Goal: Task Accomplishment & Management: Complete application form

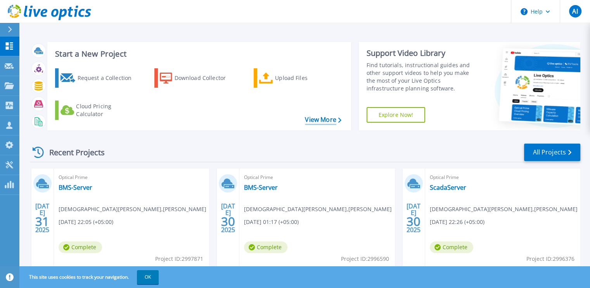
click at [339, 118] on icon at bounding box center [339, 120] width 3 height 5
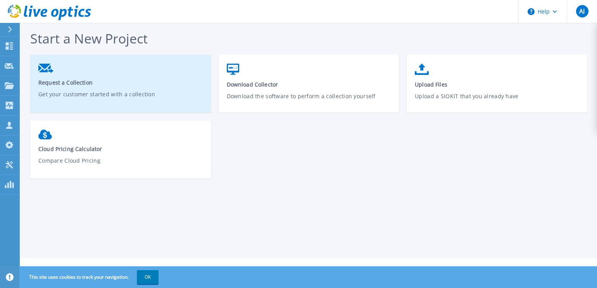
click at [138, 92] on p "Get your customer started with a collection" at bounding box center [120, 99] width 165 height 18
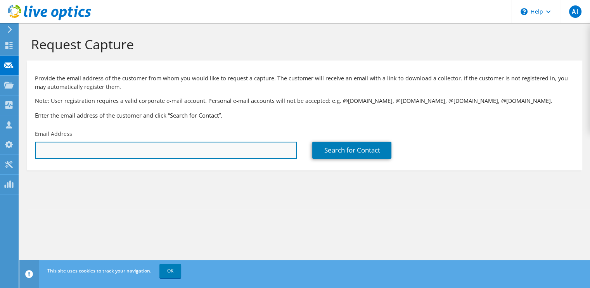
click at [112, 147] on input "text" at bounding box center [166, 150] width 262 height 17
drag, startPoint x: 109, startPoint y: 153, endPoint x: 31, endPoint y: 151, distance: 77.6
click at [31, 151] on div "Email Address nadee" at bounding box center [165, 144] width 277 height 36
paste input "m.nadeem@sukhchayn.com"
type input "[PERSON_NAME][EMAIL_ADDRESS][DOMAIN_NAME]"
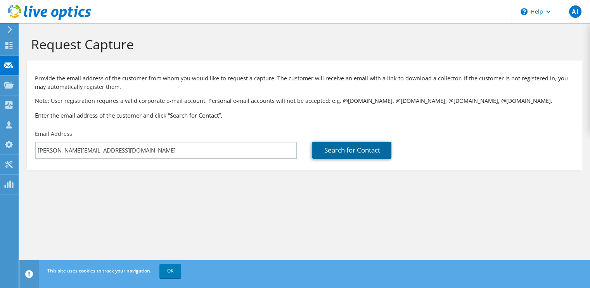
click at [337, 147] on link "Search for Contact" at bounding box center [351, 150] width 79 height 17
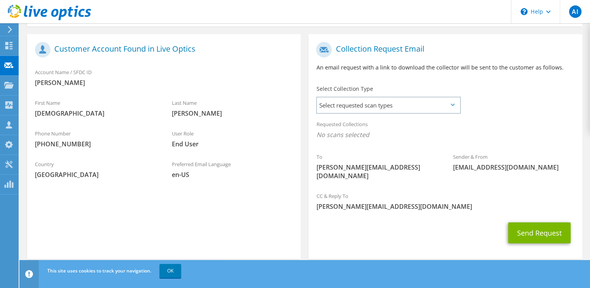
scroll to position [145, 0]
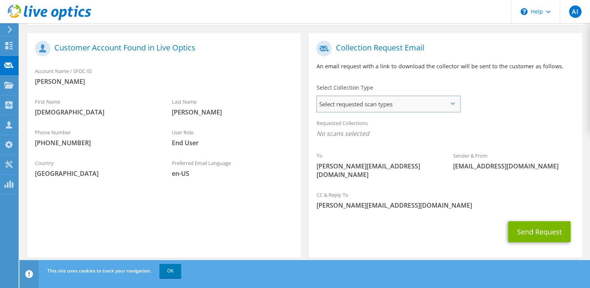
click at [345, 104] on span "Select requested scan types" at bounding box center [388, 104] width 143 height 16
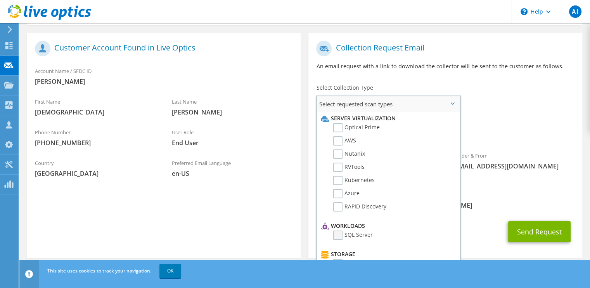
click at [339, 233] on label "SQL Server" at bounding box center [353, 234] width 40 height 9
click at [0, 0] on input "SQL Server" at bounding box center [0, 0] width 0 height 0
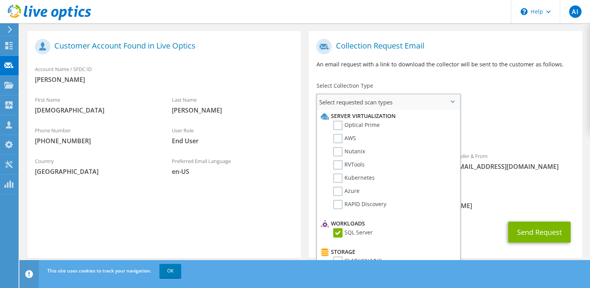
scroll to position [0, 0]
click at [478, 201] on span "[PERSON_NAME][EMAIL_ADDRESS][DOMAIN_NAME]" at bounding box center [445, 205] width 258 height 9
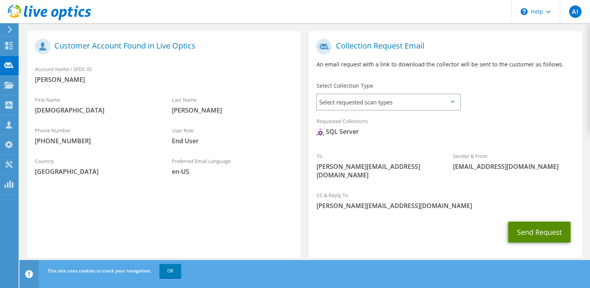
click at [544, 227] on button "Send Request" at bounding box center [539, 231] width 62 height 21
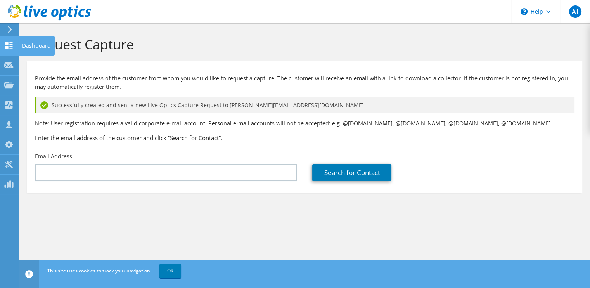
click at [8, 44] on use at bounding box center [8, 45] width 7 height 7
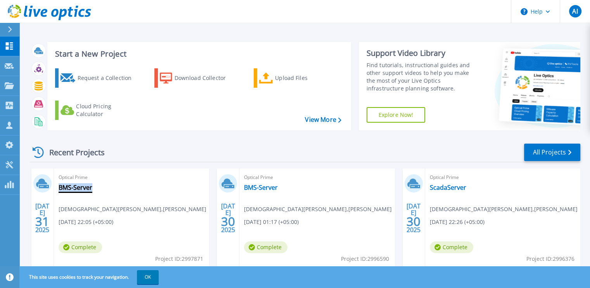
drag, startPoint x: 93, startPoint y: 186, endPoint x: 60, endPoint y: 187, distance: 33.0
click at [60, 187] on div "Optical Prime BMS-Server [PERSON_NAME] , [PERSON_NAME] [DATE] 22:05 (+05:00) Co…" at bounding box center [131, 218] width 155 height 100
copy link "BMS-Server"
drag, startPoint x: 473, startPoint y: 187, endPoint x: 466, endPoint y: 188, distance: 7.5
click at [466, 188] on div "Optical Prime ScadaServer Muhammad Nadeem , Sukh Chayn 07/30/2025, 22:26 (+05:0…" at bounding box center [502, 218] width 155 height 100
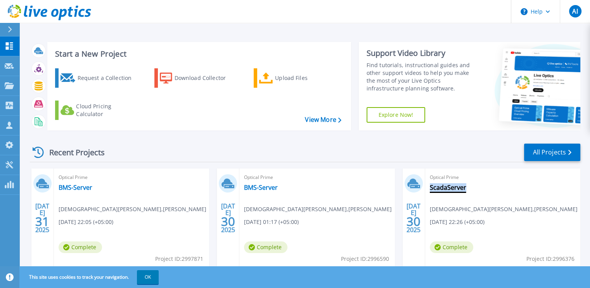
drag, startPoint x: 466, startPoint y: 188, endPoint x: 459, endPoint y: 188, distance: 6.6
copy div "ScadaServer"
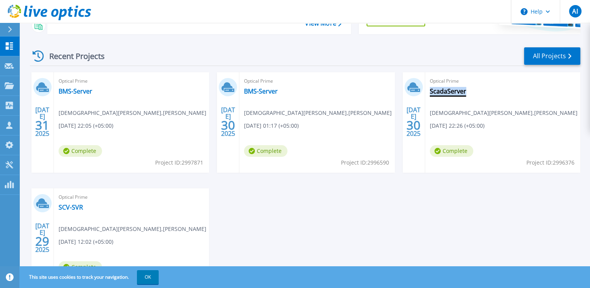
scroll to position [97, 0]
drag, startPoint x: 90, startPoint y: 208, endPoint x: 56, endPoint y: 208, distance: 33.4
click at [56, 208] on div "Optical Prime SCV-SVR Muhammad Nadeem , Sukh Chayn 07/29/2025, 12:02 (+05:00) C…" at bounding box center [131, 238] width 155 height 100
drag, startPoint x: 56, startPoint y: 208, endPoint x: 60, endPoint y: 206, distance: 4.3
copy link "SCV-SVR"
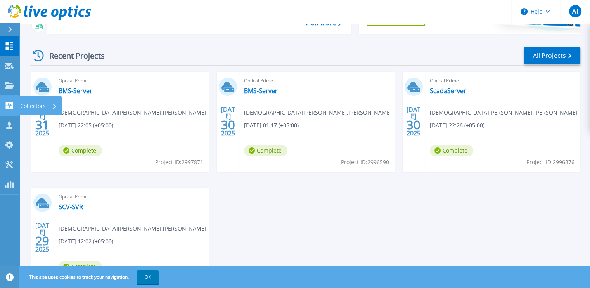
click at [12, 111] on link "Collectors Collectors" at bounding box center [9, 106] width 19 height 20
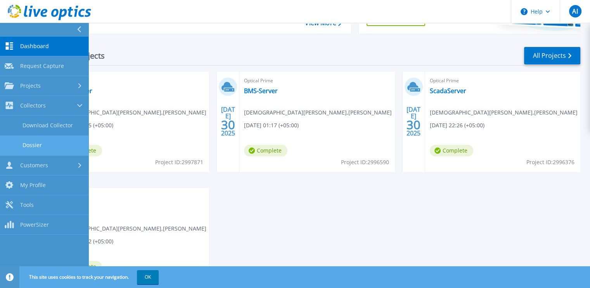
click at [38, 145] on link "Dossier" at bounding box center [44, 145] width 88 height 20
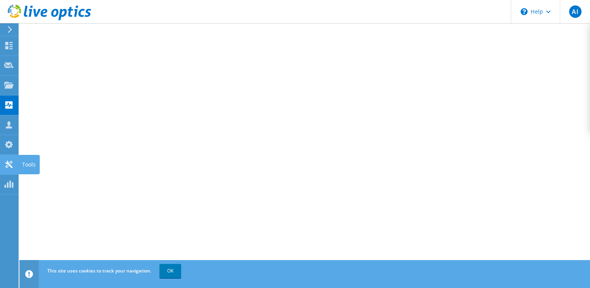
click at [12, 165] on icon at bounding box center [8, 164] width 9 height 7
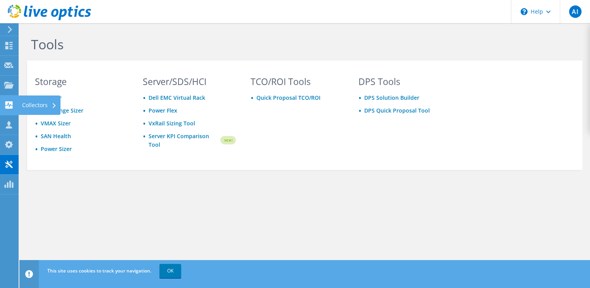
click at [54, 105] on use at bounding box center [53, 105] width 3 height 5
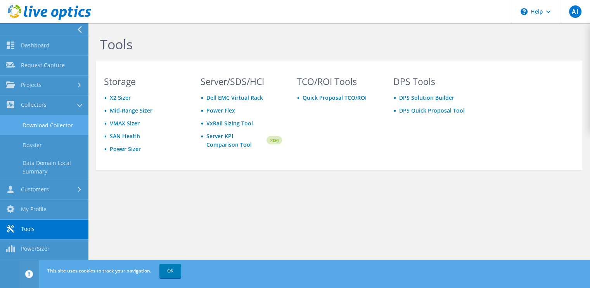
click at [66, 127] on link "Download Collector" at bounding box center [44, 125] width 88 height 20
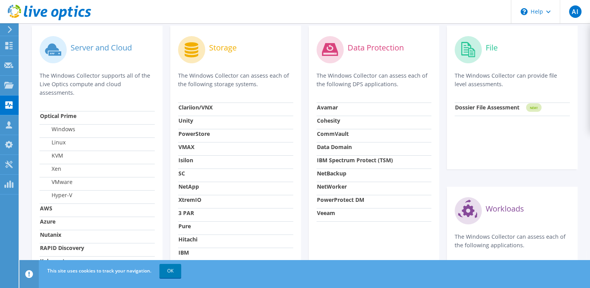
scroll to position [291, 0]
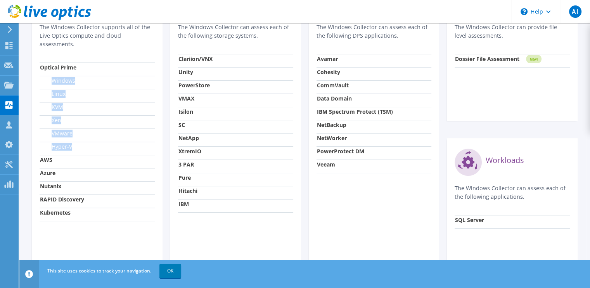
drag, startPoint x: 74, startPoint y: 144, endPoint x: 51, endPoint y: 79, distance: 68.9
click at [51, 79] on tbody "Optical Prime Windows Linux KVM Xen VMware Hyper-V AWS Azure Nutanix RAPID Disc…" at bounding box center [97, 141] width 115 height 158
copy tbody "Windows Linux KVM Xen VMware Hyper-V"
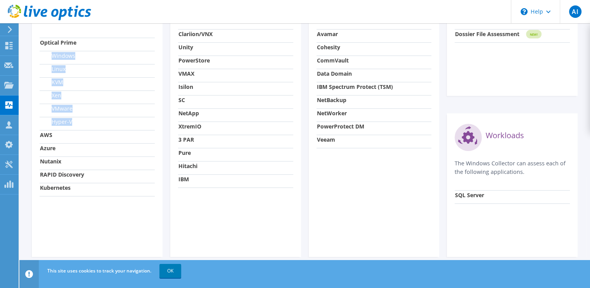
scroll to position [324, 0]
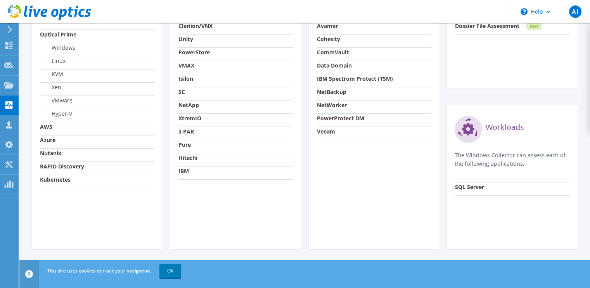
click at [474, 130] on circle at bounding box center [468, 129] width 27 height 27
click at [477, 186] on strong "SQL Server" at bounding box center [469, 186] width 29 height 7
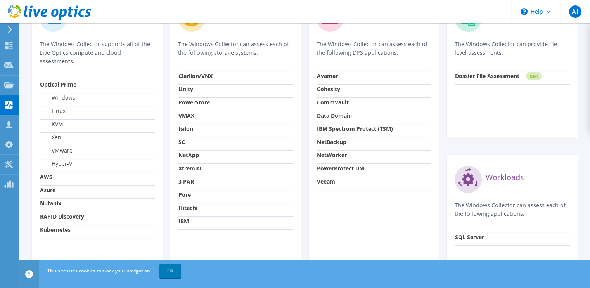
scroll to position [227, 0]
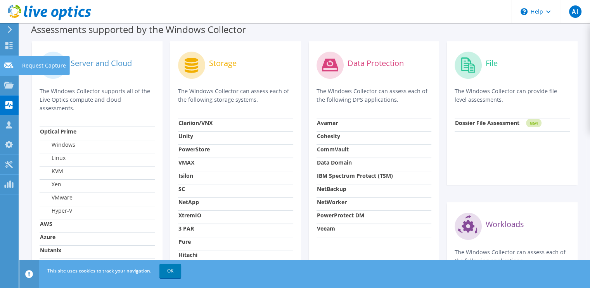
click at [13, 62] on icon at bounding box center [8, 65] width 9 height 7
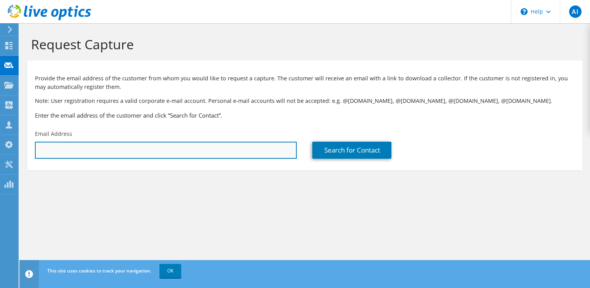
click at [163, 150] on input "text" at bounding box center [166, 150] width 262 height 17
paste input "m.nadeem@sukhchayn.com"
type input "m.nadeem@sukhchayn.com"
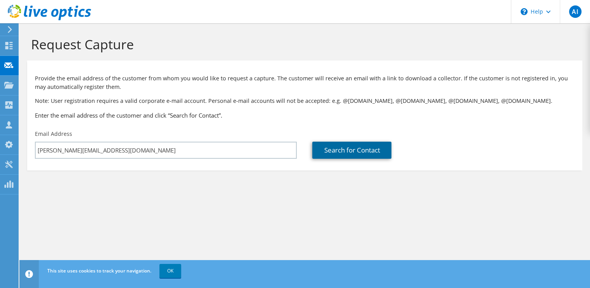
click at [347, 150] on link "Search for Contact" at bounding box center [351, 150] width 79 height 17
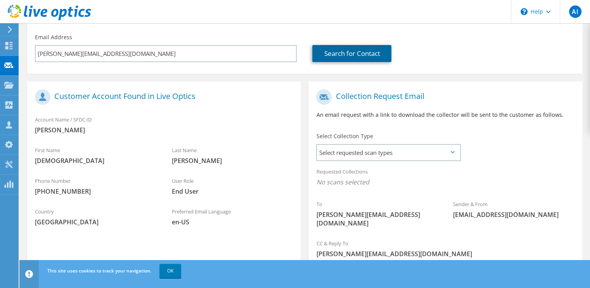
scroll to position [145, 0]
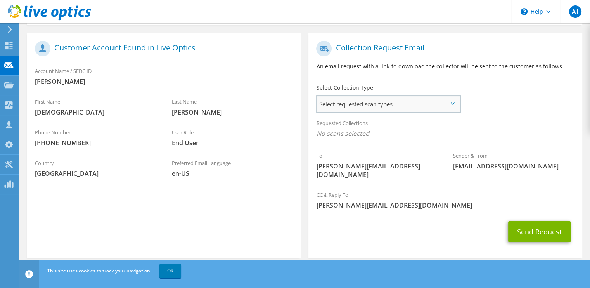
click at [430, 104] on span "Select requested scan types" at bounding box center [388, 104] width 143 height 16
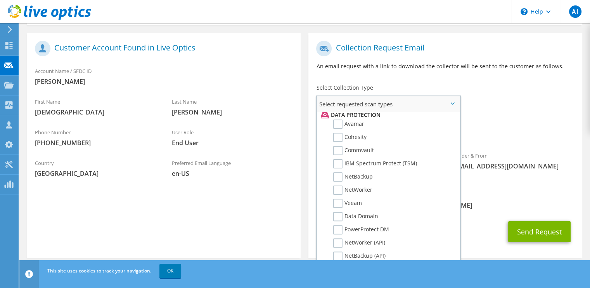
scroll to position [360, 0]
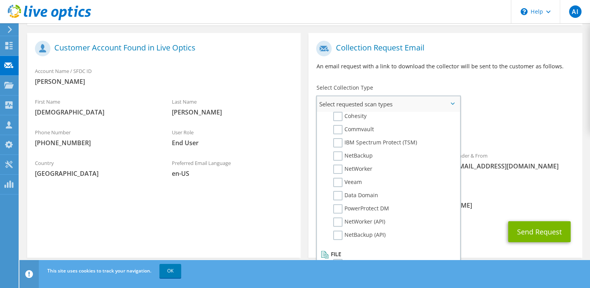
click at [337, 259] on label "Dossier" at bounding box center [348, 263] width 31 height 9
click at [0, 0] on input "Dossier" at bounding box center [0, 0] width 0 height 0
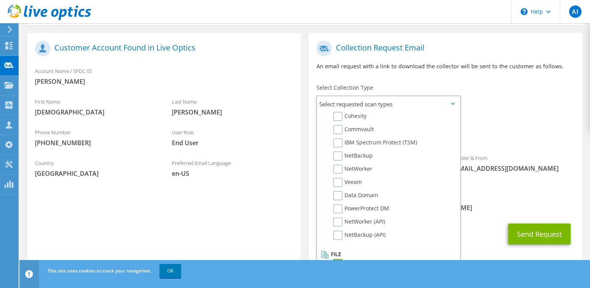
click at [494, 209] on div "CC & Reply To aamir.ilyas@apollo.com.pk" at bounding box center [444, 204] width 273 height 31
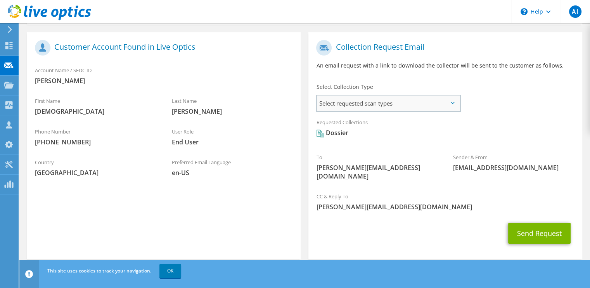
scroll to position [147, 0]
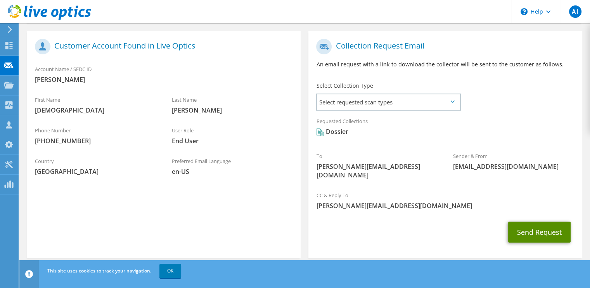
click at [518, 224] on button "Send Request" at bounding box center [539, 231] width 62 height 21
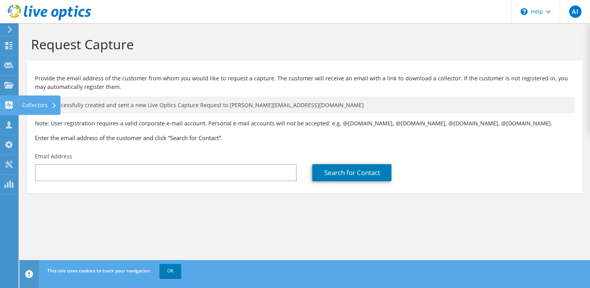
click at [6, 103] on use at bounding box center [8, 104] width 7 height 7
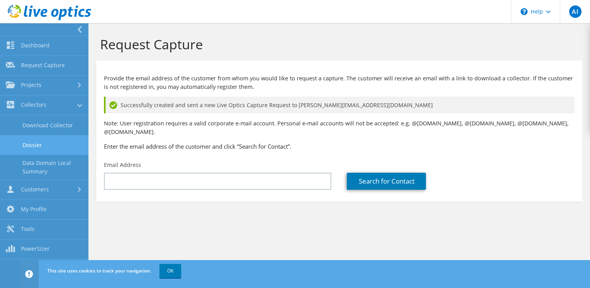
click at [43, 145] on link "Dossier" at bounding box center [44, 145] width 88 height 20
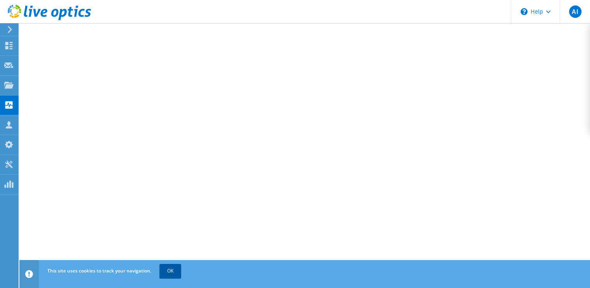
click at [173, 273] on link "OK" at bounding box center [170, 271] width 22 height 14
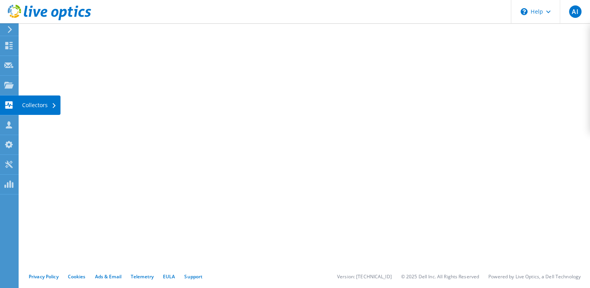
click at [33, 104] on div "Collectors" at bounding box center [39, 104] width 42 height 19
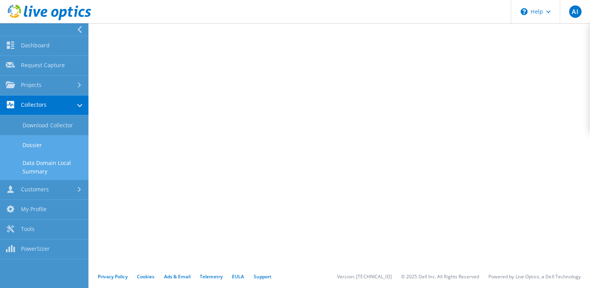
click at [46, 162] on link "Data Domain Local Summary" at bounding box center [44, 167] width 88 height 25
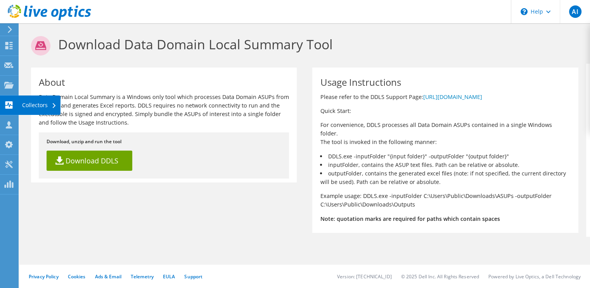
click at [10, 104] on use at bounding box center [8, 104] width 7 height 7
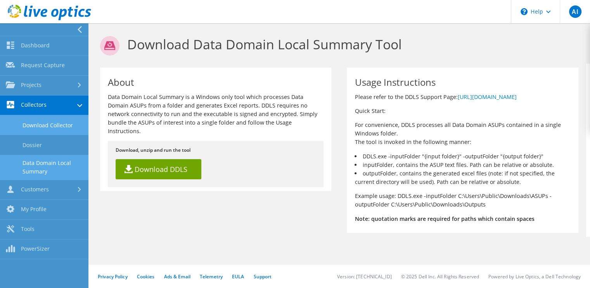
click at [59, 121] on link "Download Collector" at bounding box center [44, 125] width 88 height 20
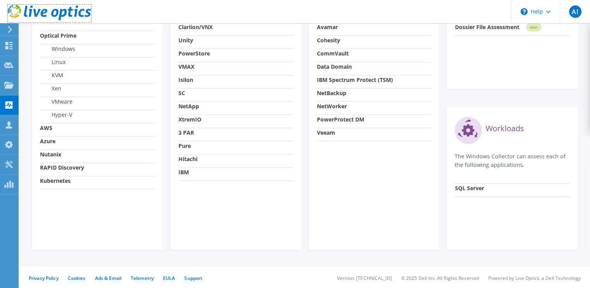
scroll to position [324, 0]
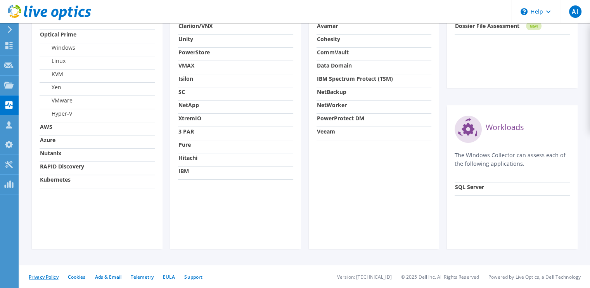
click at [51, 275] on link "Privacy Policy" at bounding box center [44, 276] width 30 height 7
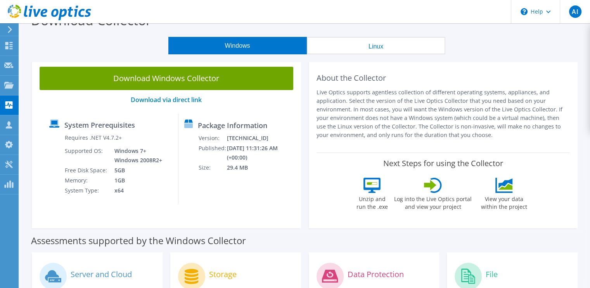
scroll to position [0, 0]
